Goal: Entertainment & Leisure: Consume media (video, audio)

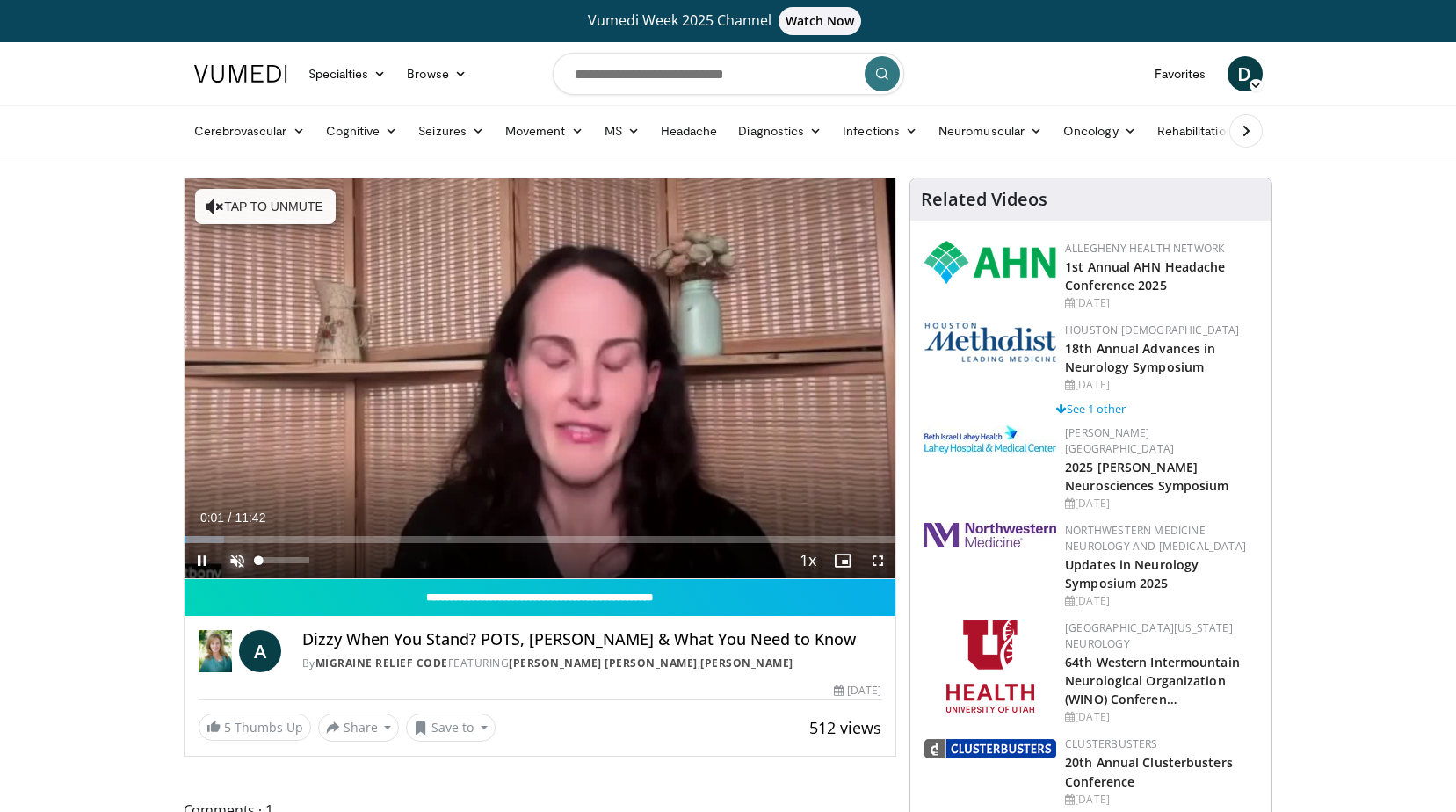
click at [237, 551] on span "Video Player" at bounding box center [237, 560] width 36 height 36
click at [871, 559] on span "Video Player" at bounding box center [878, 560] width 36 height 36
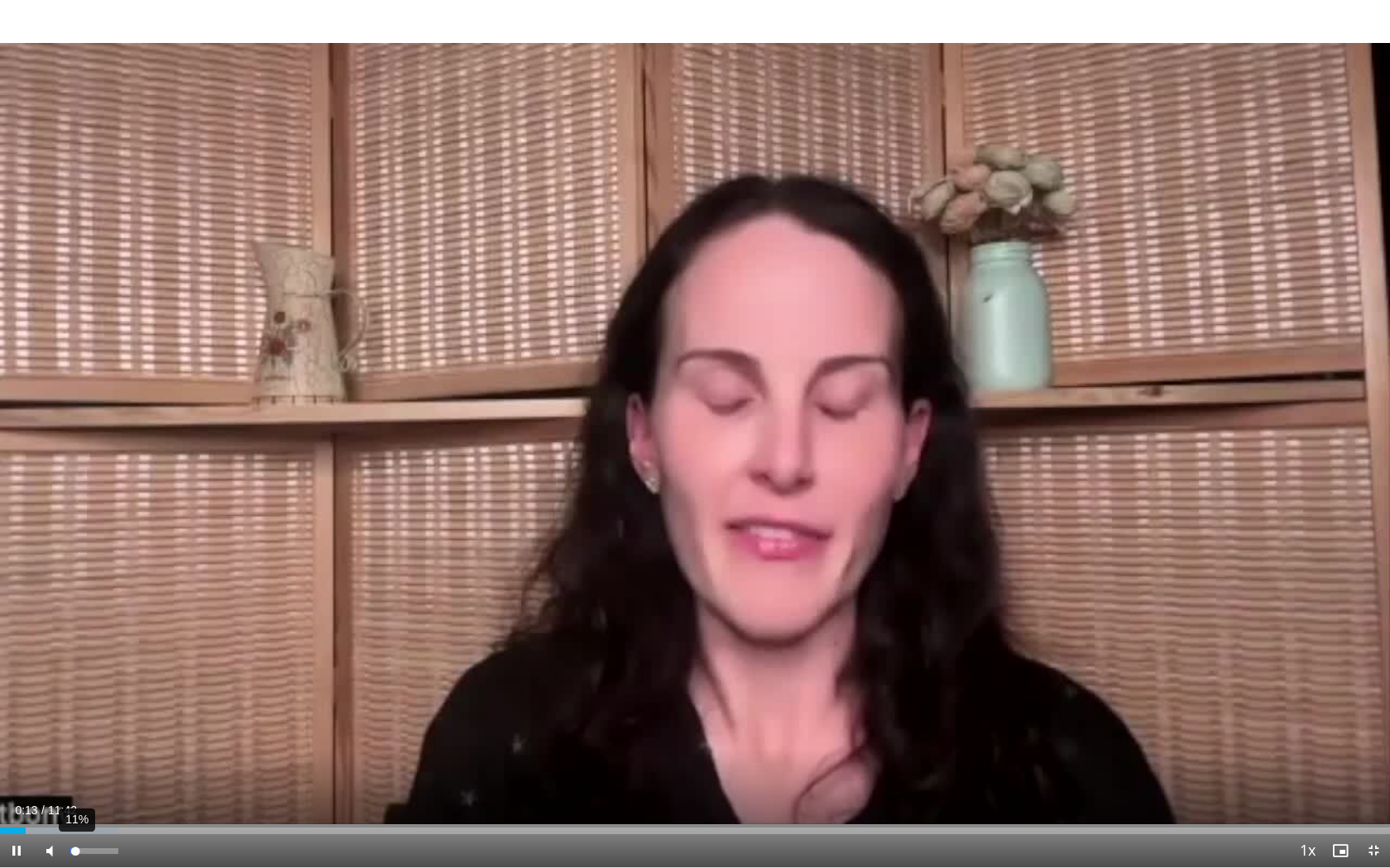
drag, startPoint x: 113, startPoint y: 852, endPoint x: 75, endPoint y: 837, distance: 40.9
click at [75, 763] on div "11%" at bounding box center [94, 851] width 58 height 33
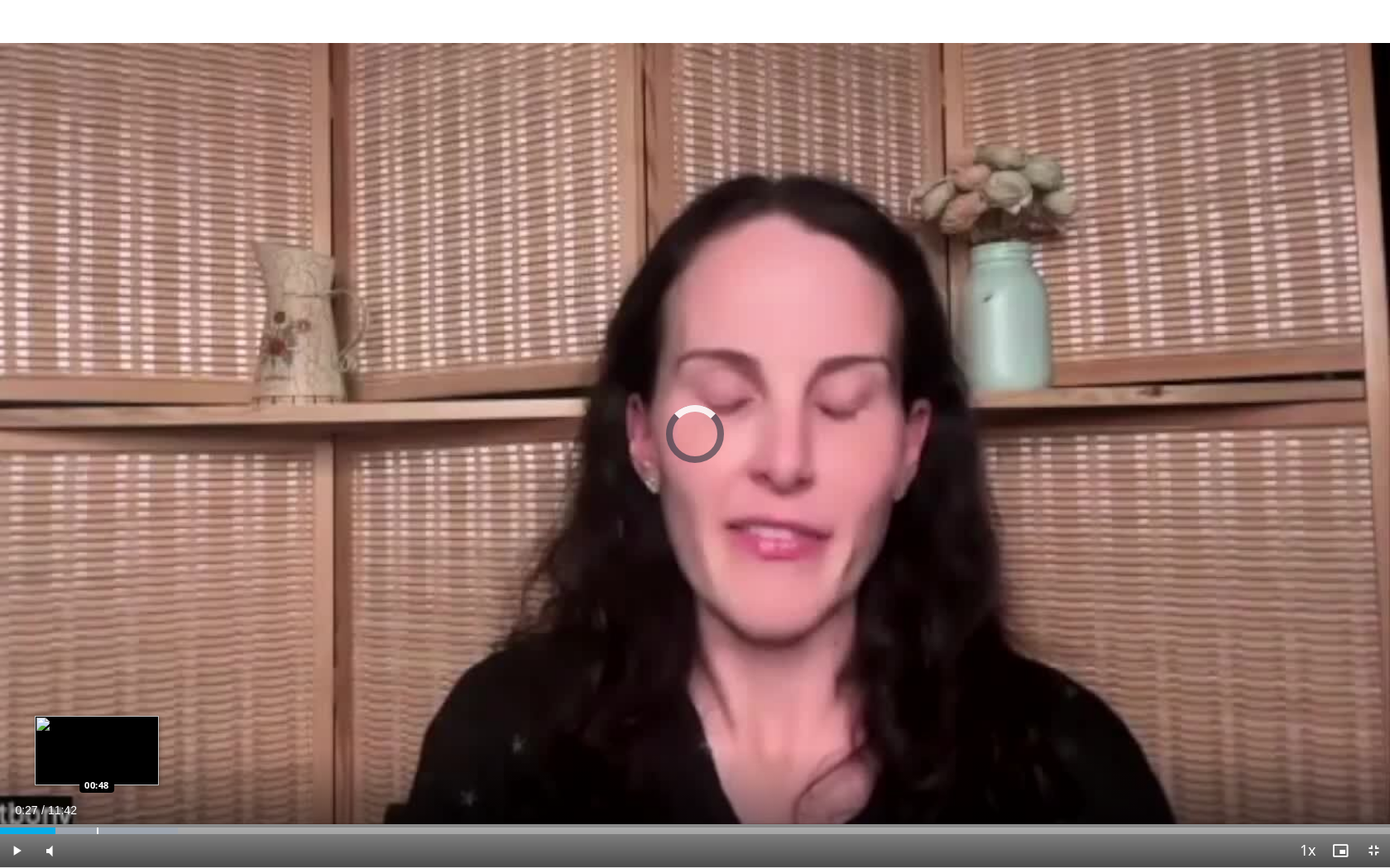
click at [98, 763] on div "Loaded : 12.78% 00:28 00:48" at bounding box center [695, 826] width 1390 height 16
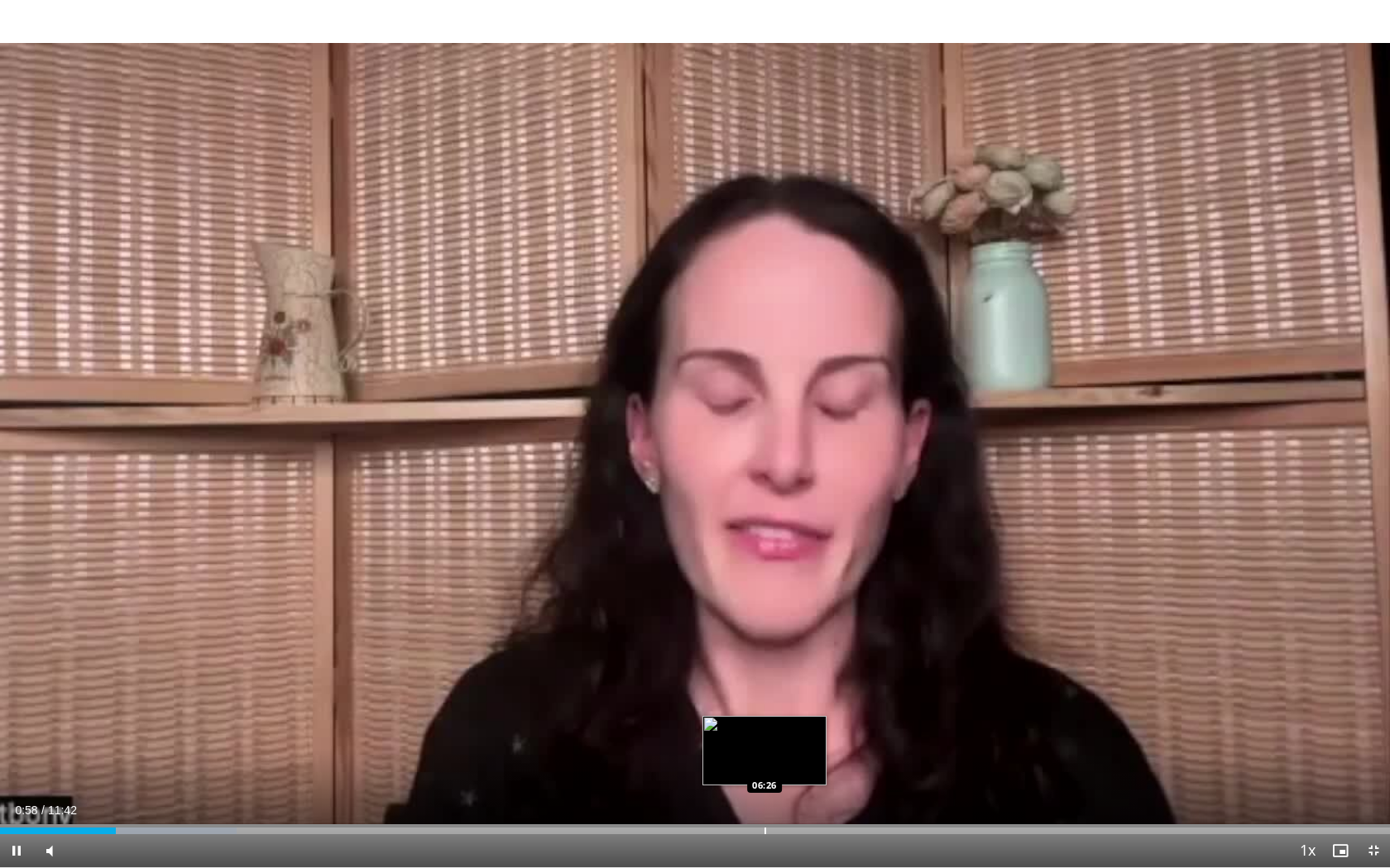
click at [765, 763] on div "Loaded : 17.04% 00:58 06:26" at bounding box center [695, 826] width 1390 height 16
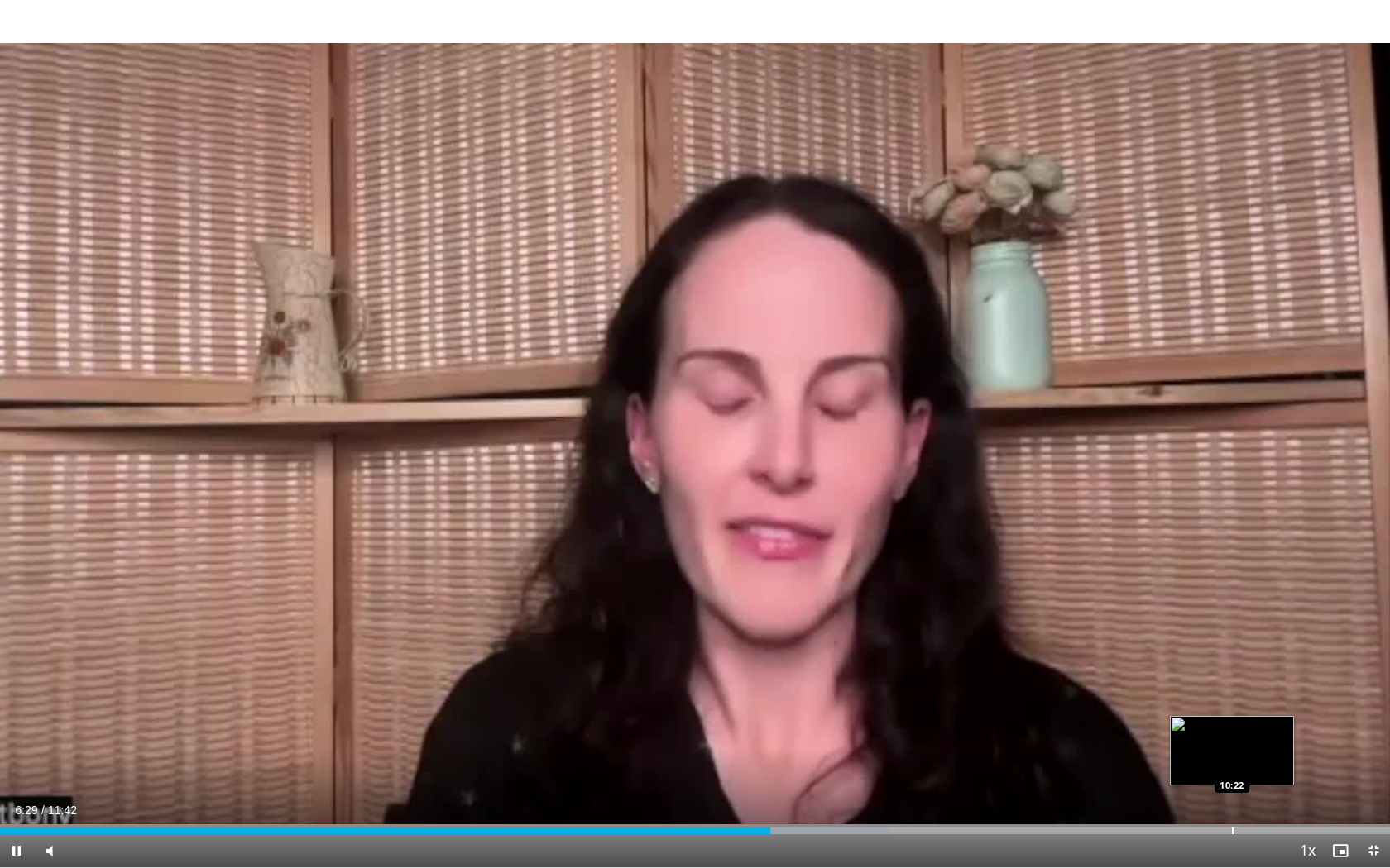
click at [1232, 763] on div "Progress Bar" at bounding box center [1233, 831] width 2 height 7
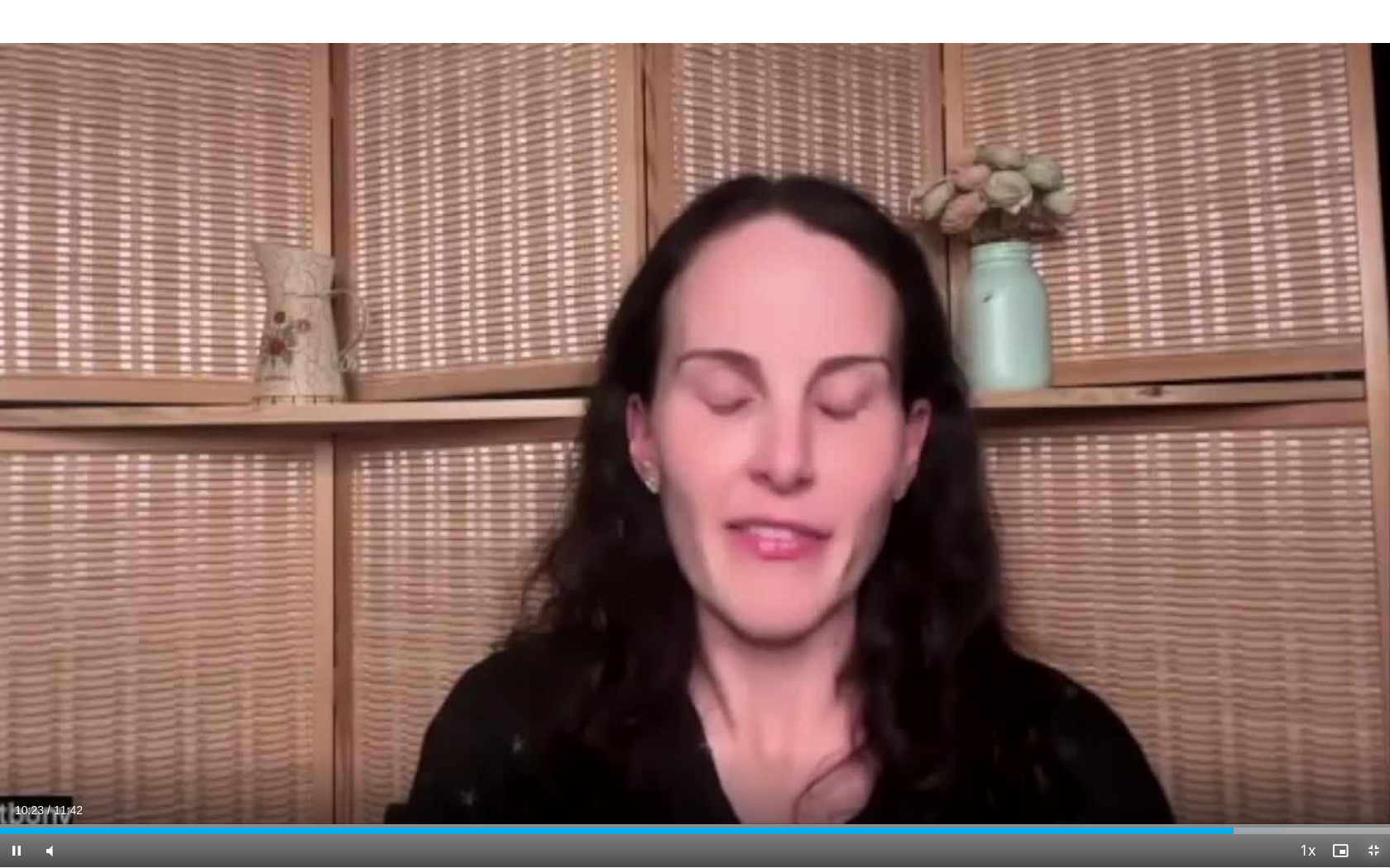
click at [1370, 763] on span "Video Player" at bounding box center [1373, 851] width 33 height 33
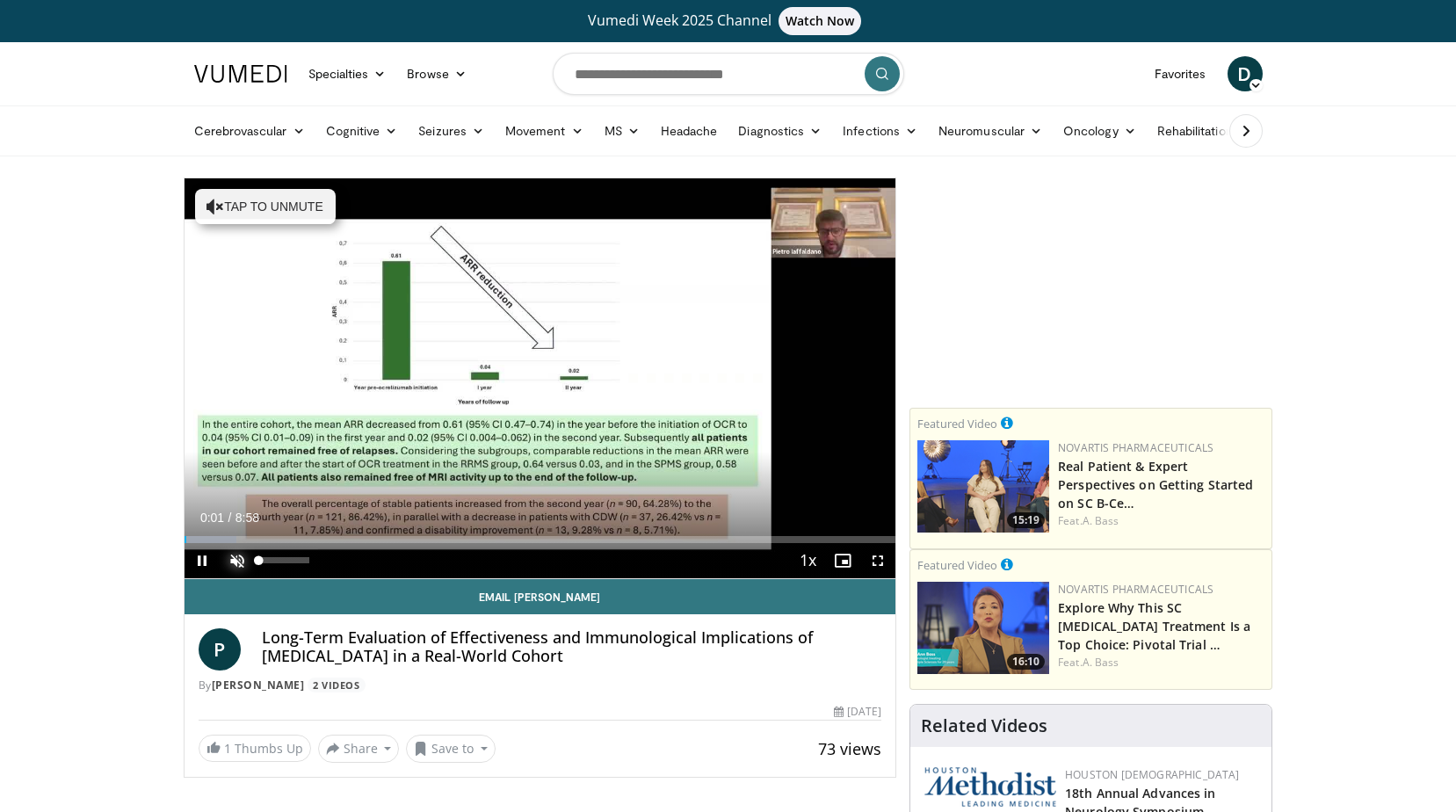
click at [236, 559] on span "Video Player" at bounding box center [237, 560] width 36 height 36
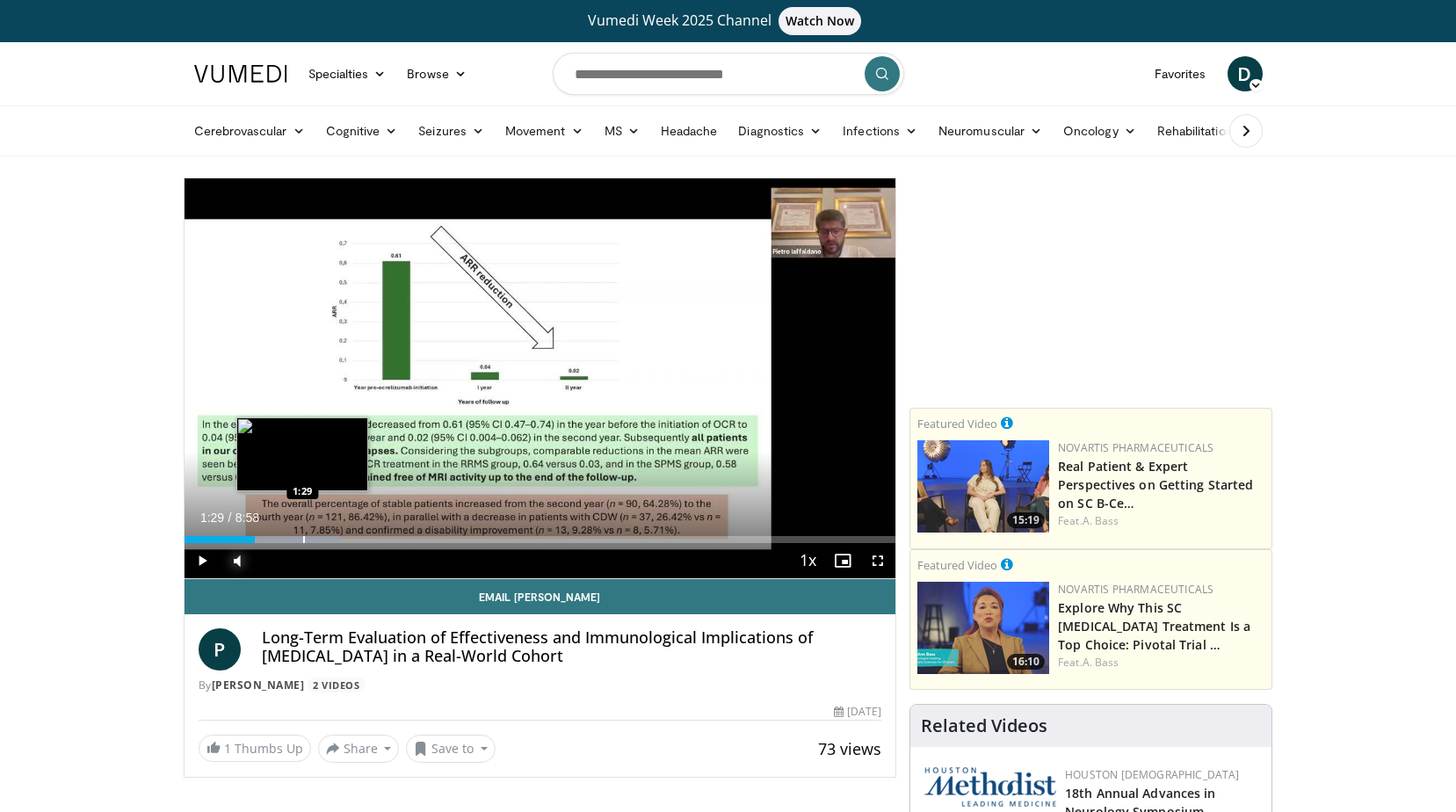
click at [303, 540] on div "Progress Bar" at bounding box center [304, 540] width 2 height 7
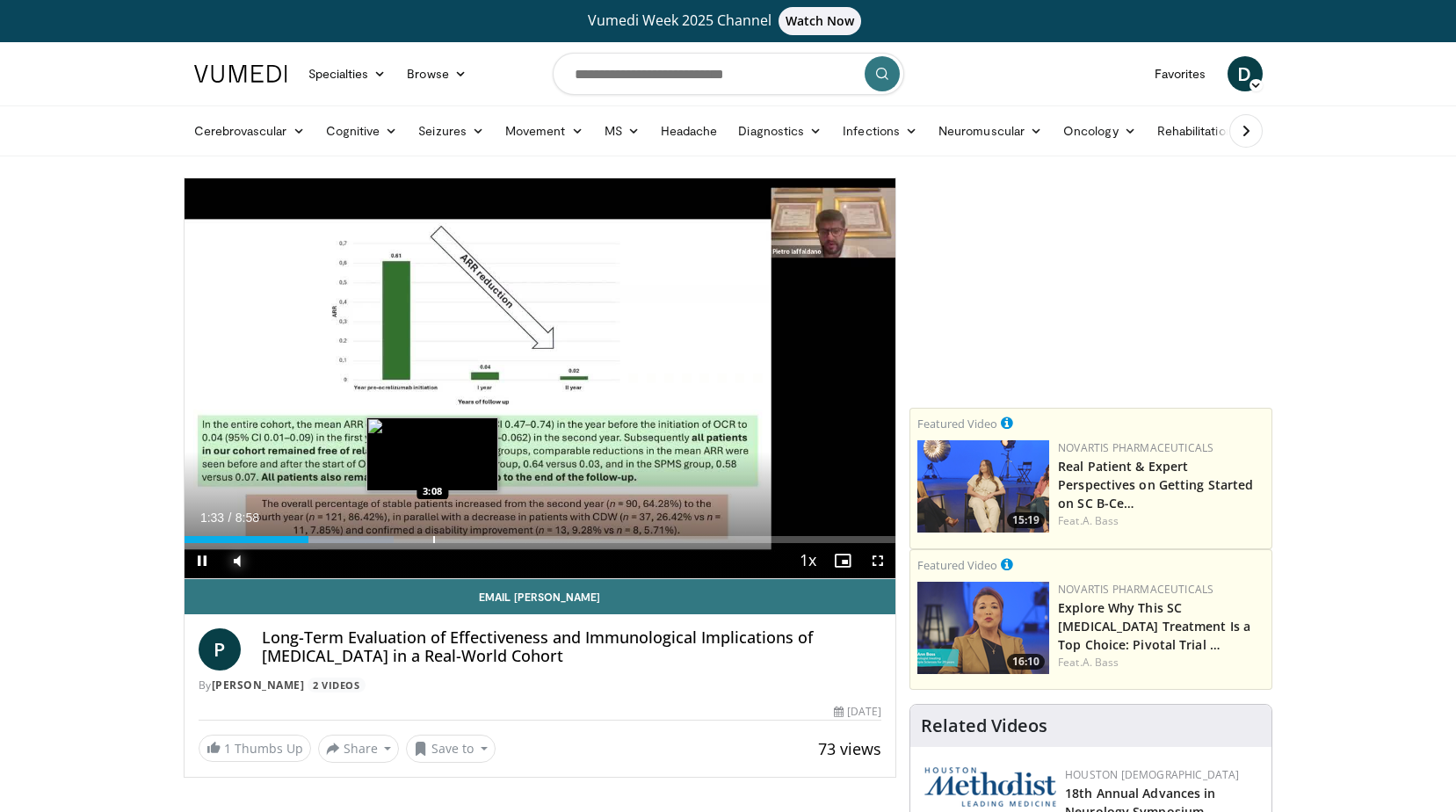
click at [433, 536] on div "Progress Bar" at bounding box center [434, 540] width 2 height 7
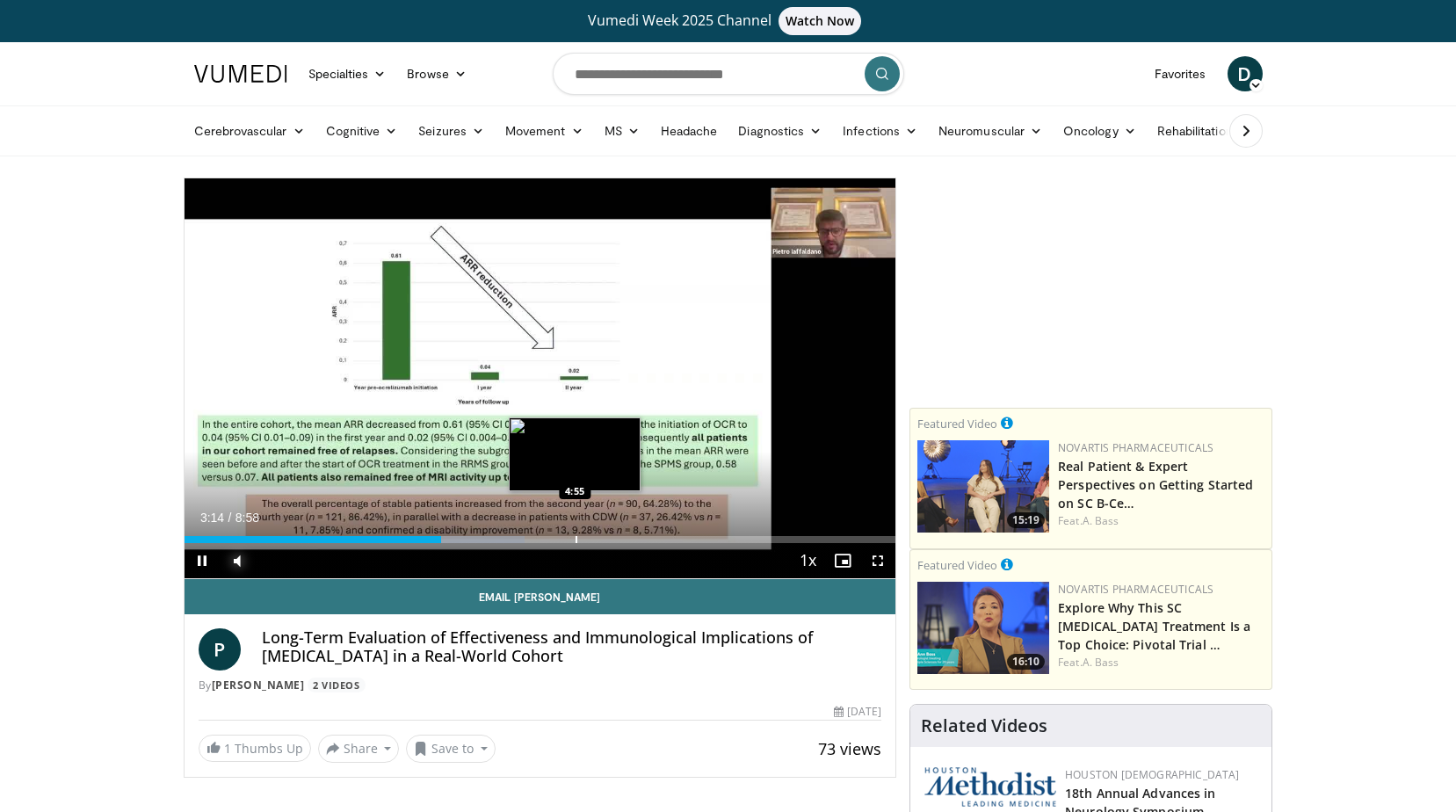
click at [577, 537] on div "Loaded : 47.88% 3:14 4:55" at bounding box center [540, 540] width 712 height 7
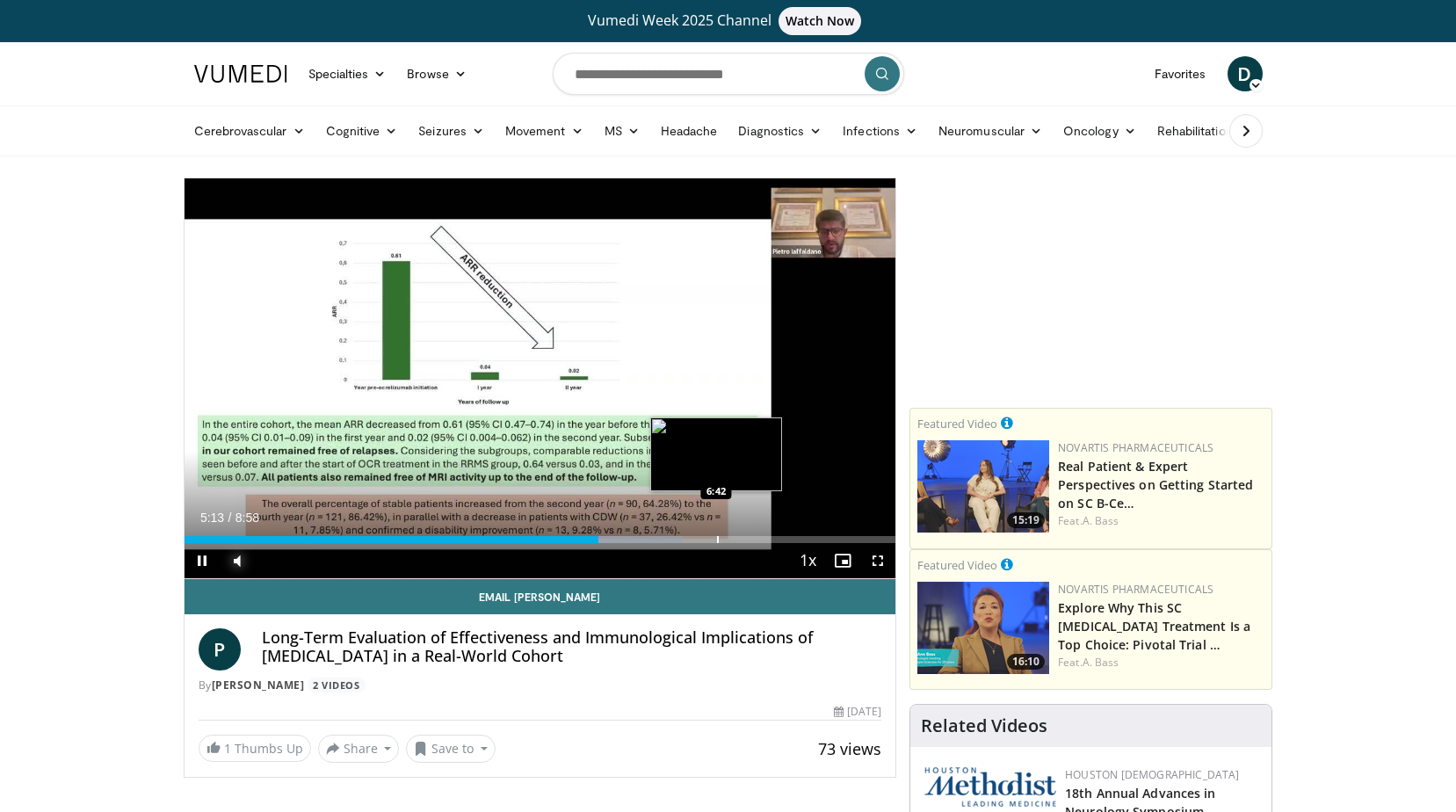
click at [718, 536] on div "Progress Bar" at bounding box center [718, 540] width 2 height 7
